Goal: Task Accomplishment & Management: Use online tool/utility

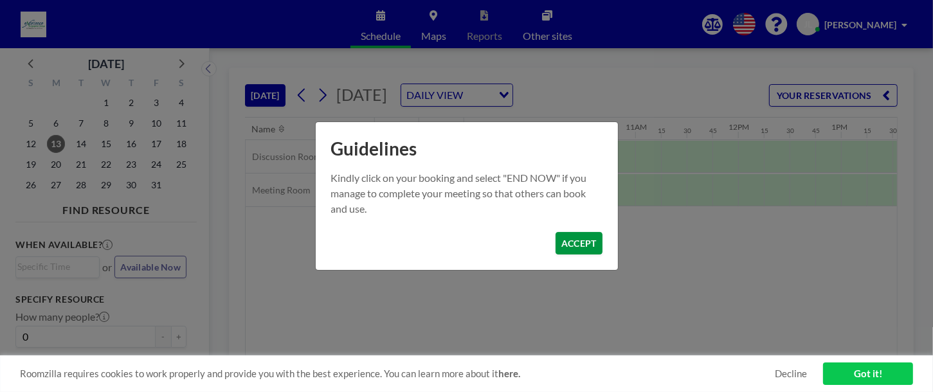
click at [570, 246] on button "ACCEPT" at bounding box center [579, 243] width 47 height 23
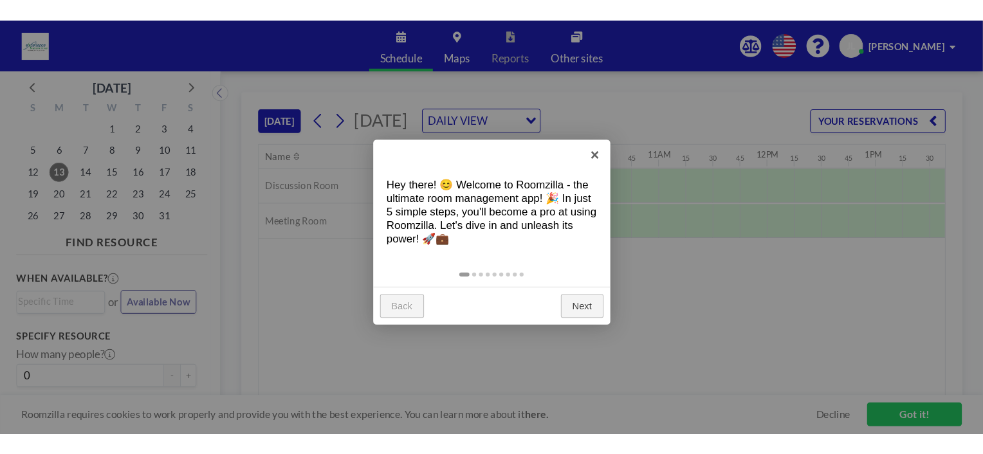
scroll to position [0, 978]
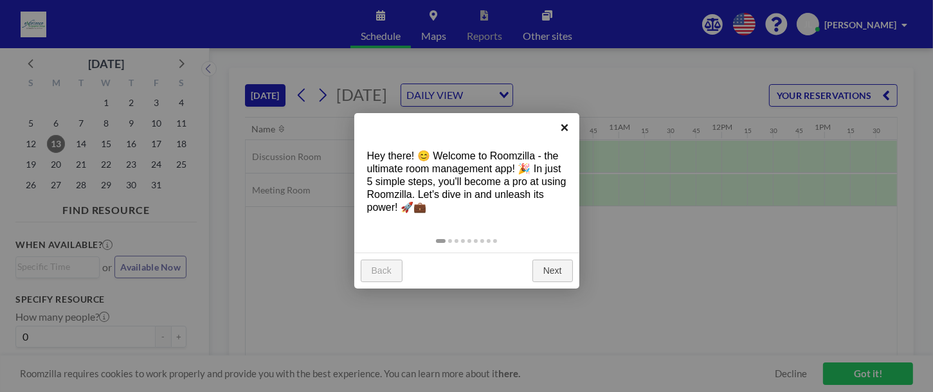
click at [564, 131] on link "×" at bounding box center [565, 127] width 29 height 29
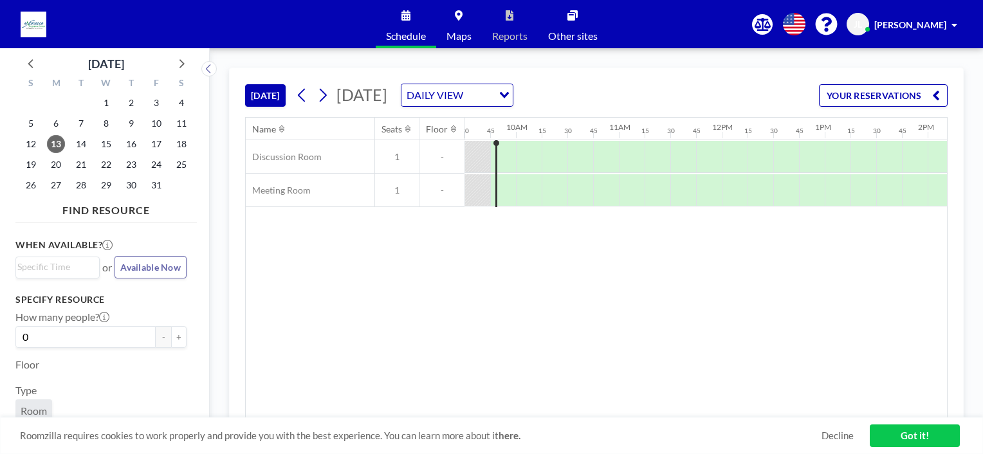
click at [912, 392] on link "Got it!" at bounding box center [915, 436] width 90 height 23
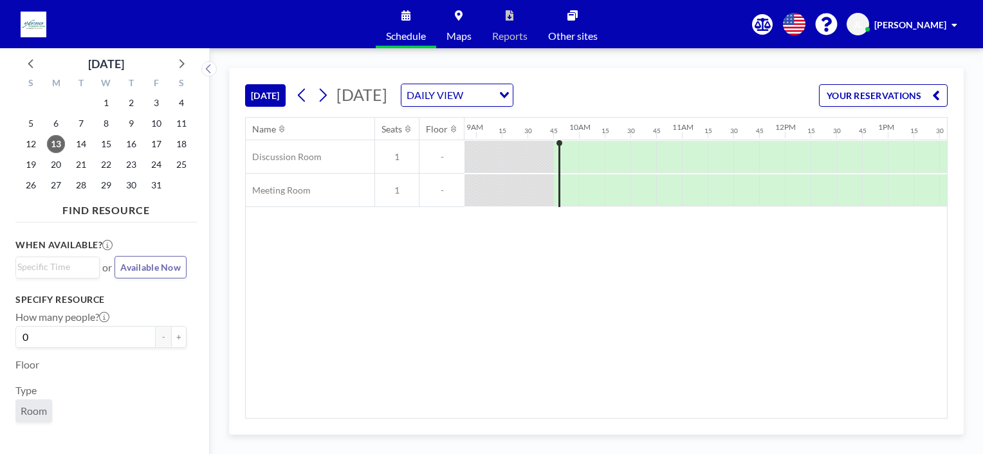
scroll to position [0, 883]
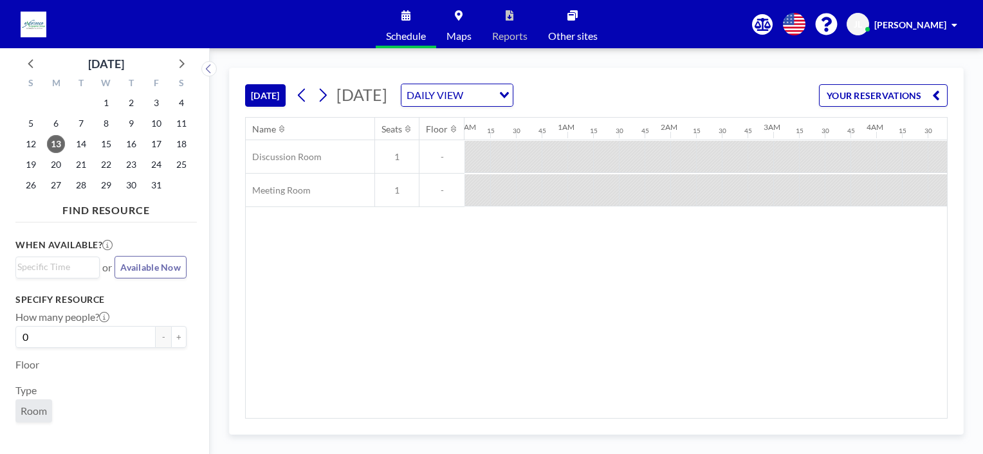
scroll to position [0, 901]
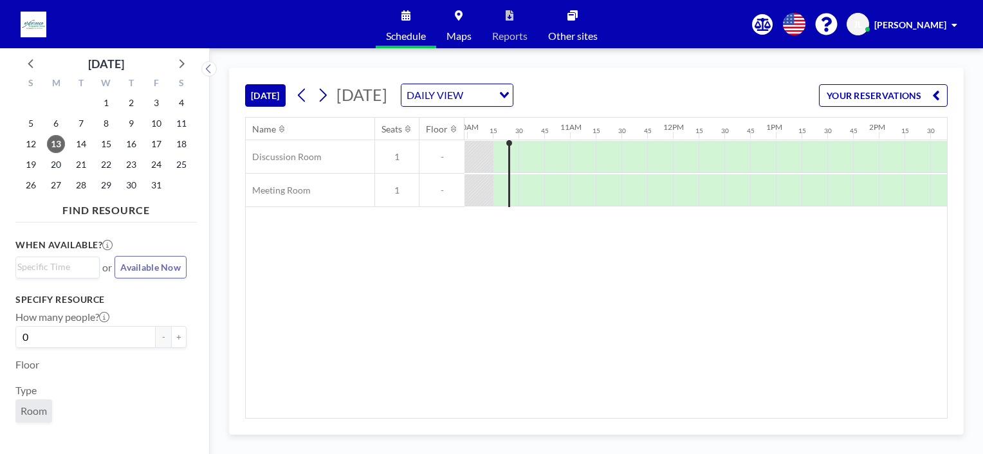
scroll to position [0, 1029]
